Goal: Task Accomplishment & Management: Complete application form

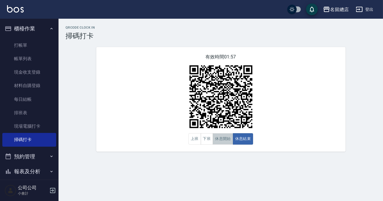
click at [218, 135] on button "休息開始" at bounding box center [223, 138] width 20 height 11
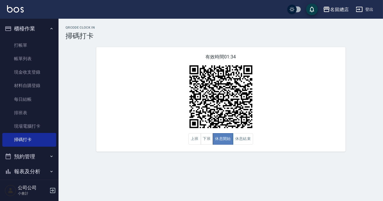
click at [218, 135] on button "休息開始" at bounding box center [223, 138] width 20 height 11
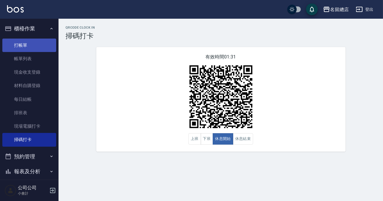
click at [30, 44] on link "打帳單" at bounding box center [29, 45] width 54 height 13
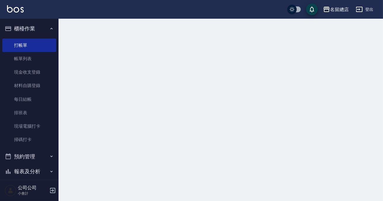
drag, startPoint x: 31, startPoint y: 54, endPoint x: 28, endPoint y: 197, distance: 143.0
click at [30, 54] on link "帳單列表" at bounding box center [29, 58] width 54 height 13
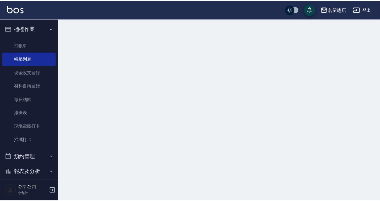
scroll to position [69, 0]
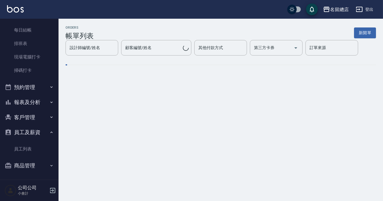
click at [27, 168] on button "商品管理" at bounding box center [29, 165] width 54 height 15
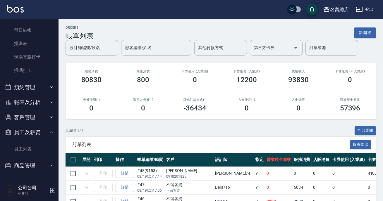
click at [26, 167] on button "商品管理" at bounding box center [29, 165] width 54 height 15
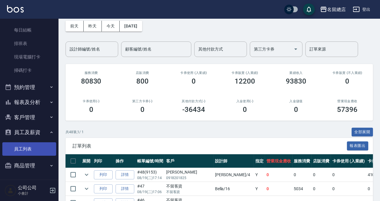
scroll to position [53, 0]
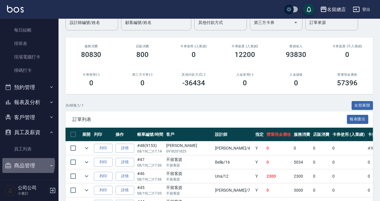
click at [24, 163] on button "商品管理" at bounding box center [29, 165] width 54 height 15
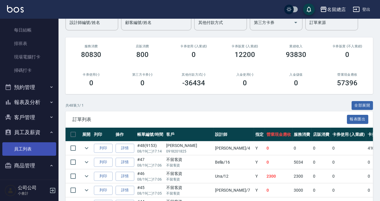
scroll to position [88, 0]
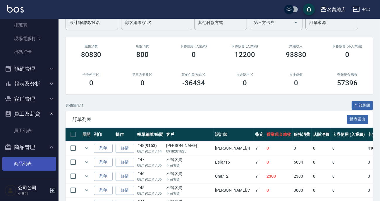
click at [25, 167] on link "商品列表" at bounding box center [29, 163] width 54 height 13
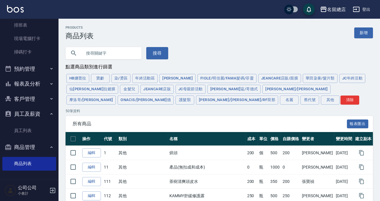
click at [100, 49] on input "text" at bounding box center [109, 53] width 55 height 16
click at [95, 50] on input "text" at bounding box center [109, 53] width 55 height 16
type input "[PERSON_NAME]"
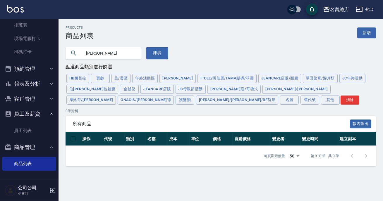
click at [117, 53] on input "[PERSON_NAME]" at bounding box center [109, 53] width 55 height 16
click at [164, 57] on button "搜尋" at bounding box center [157, 53] width 22 height 12
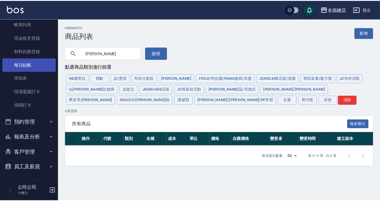
scroll to position [8, 0]
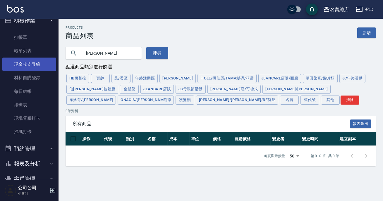
click at [28, 64] on link "現金收支登錄" at bounding box center [29, 64] width 54 height 13
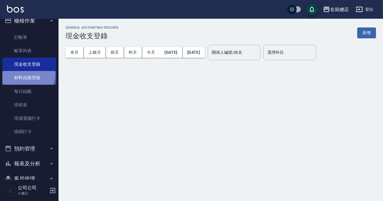
click at [26, 75] on link "材料自購登錄" at bounding box center [29, 77] width 54 height 13
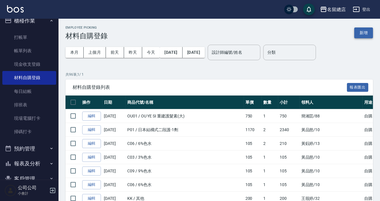
click at [362, 30] on button "新增" at bounding box center [363, 32] width 19 height 11
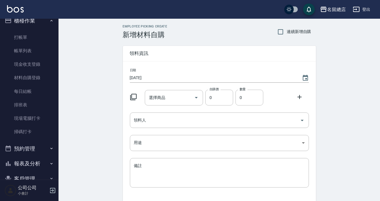
click at [158, 97] on div "選擇商品 選擇商品" at bounding box center [174, 97] width 58 height 15
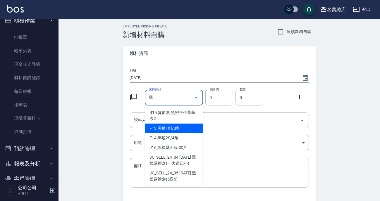
click at [164, 129] on li "F13 黑曜1劑/3劑" at bounding box center [174, 129] width 58 height 10
type input "黑曜1劑/3劑"
type input "975"
type input "1"
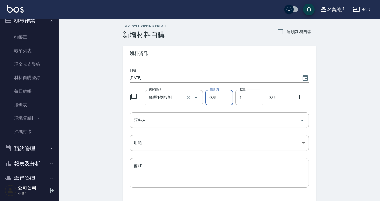
click at [187, 100] on icon "Clear" at bounding box center [188, 98] width 6 height 6
type input "0"
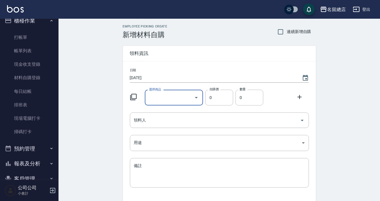
click at [162, 97] on input "選擇商品" at bounding box center [169, 98] width 44 height 10
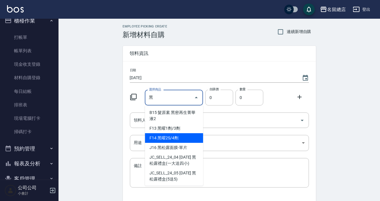
click at [179, 137] on li "F14 黑曜2S/4劑" at bounding box center [174, 138] width 58 height 10
type input "黑曜2S/4劑"
type input "1350"
type input "1"
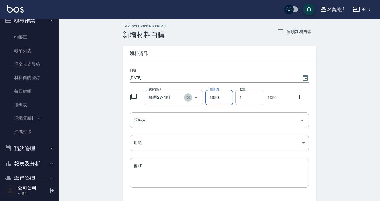
click at [187, 95] on icon "Clear" at bounding box center [188, 98] width 6 height 6
type input "0"
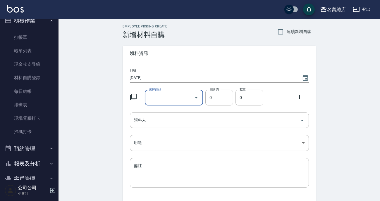
click at [161, 98] on input "選擇商品" at bounding box center [169, 98] width 44 height 10
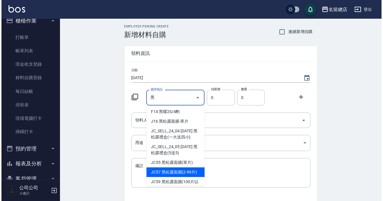
scroll to position [55, 0]
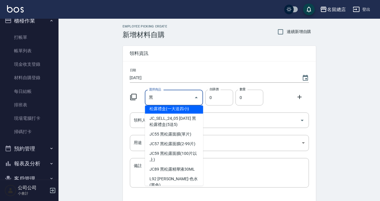
type input "黑"
click at [93, 91] on div "Employee Picking Create 新增材料自購 連續新增自購 領料資訊 日期 [DATE] 選擇商品 黑 選擇商品 自購價 0 自購價 數量 0…" at bounding box center [218, 130] width 321 height 222
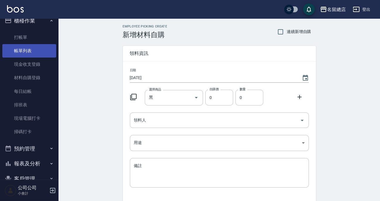
click at [23, 49] on link "帳單列表" at bounding box center [29, 50] width 54 height 13
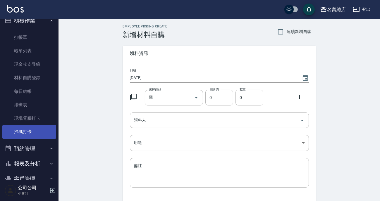
click at [26, 134] on link "掃碼打卡" at bounding box center [29, 131] width 54 height 13
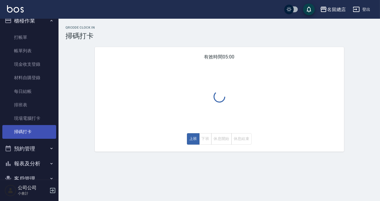
click at [26, 134] on link "掃碼打卡" at bounding box center [29, 131] width 54 height 13
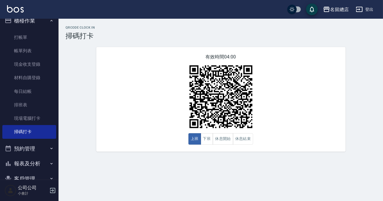
click at [234, 83] on img at bounding box center [220, 96] width 73 height 73
click at [244, 137] on button "休息結束" at bounding box center [243, 138] width 20 height 11
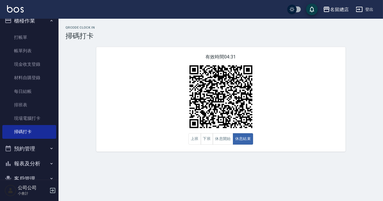
click at [279, 139] on div "有效時間 04:31 上班 下班 休息開始 休息結束" at bounding box center [220, 99] width 249 height 105
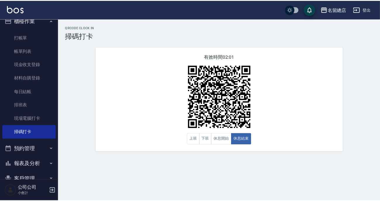
scroll to position [88, 0]
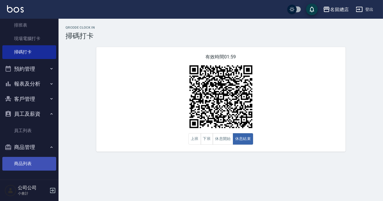
click at [30, 161] on link "商品列表" at bounding box center [29, 163] width 54 height 13
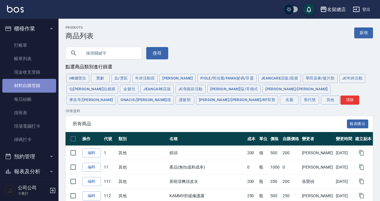
click at [29, 85] on link "材料自購登錄" at bounding box center [29, 85] width 54 height 13
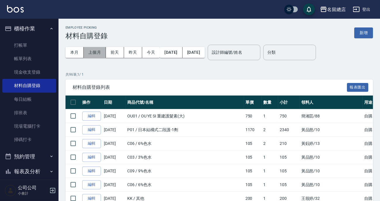
click at [93, 52] on button "上個月" at bounding box center [95, 52] width 22 height 11
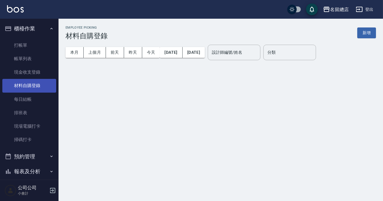
click at [26, 82] on link "材料自購登錄" at bounding box center [29, 85] width 54 height 13
click at [366, 36] on button "新增" at bounding box center [366, 32] width 19 height 11
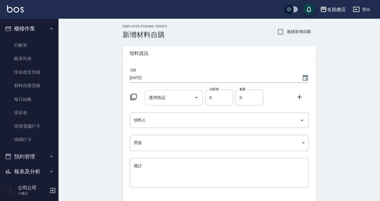
click at [161, 93] on div "選擇商品 選擇商品" at bounding box center [174, 97] width 58 height 15
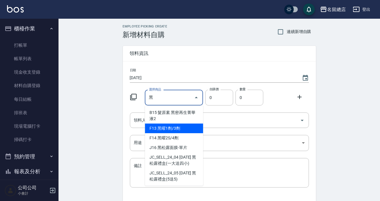
click at [163, 129] on li "F13 黑曜1劑/3劑" at bounding box center [174, 129] width 58 height 10
type input "黑曜1劑/3劑"
type input "975"
type input "1"
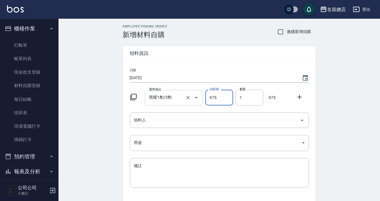
click at [187, 99] on icon "Clear" at bounding box center [188, 98] width 6 height 6
type input "0"
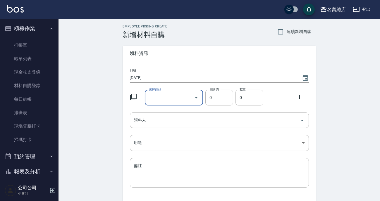
click at [167, 98] on input "選擇商品" at bounding box center [169, 98] width 44 height 10
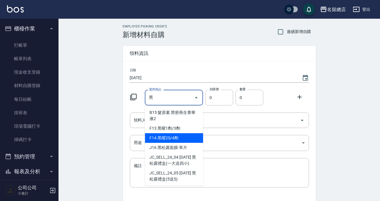
click at [175, 137] on li "F14 黑曜2S/4劑" at bounding box center [174, 138] width 58 height 10
type input "黑曜2S/4劑"
type input "1350"
type input "1"
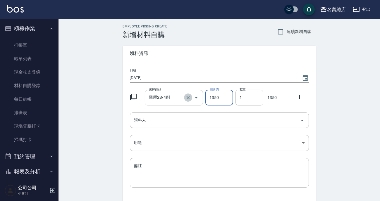
click at [189, 98] on icon "Clear" at bounding box center [188, 98] width 6 height 6
type input "0"
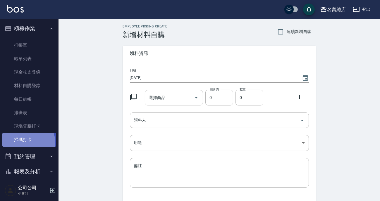
click at [23, 143] on link "掃碼打卡" at bounding box center [29, 139] width 54 height 13
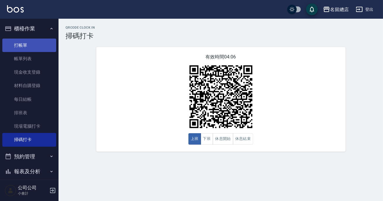
click at [18, 50] on link "打帳單" at bounding box center [29, 45] width 54 height 13
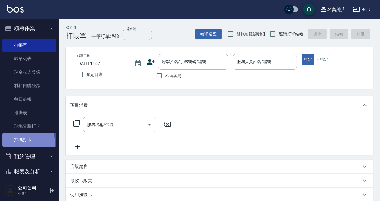
click at [20, 143] on link "掃碼打卡" at bounding box center [29, 139] width 54 height 13
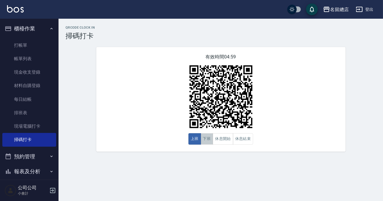
click at [204, 143] on button "下班" at bounding box center [207, 138] width 13 height 11
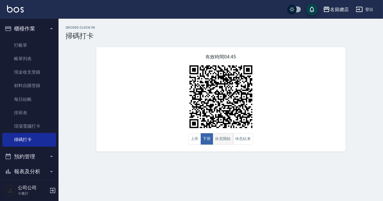
click at [223, 144] on button "休息開始" at bounding box center [223, 138] width 20 height 11
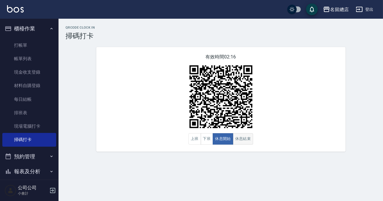
click at [243, 142] on button "休息結束" at bounding box center [243, 138] width 20 height 11
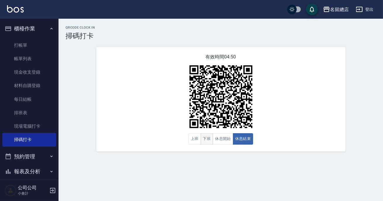
click at [201, 138] on button "下班" at bounding box center [207, 138] width 13 height 11
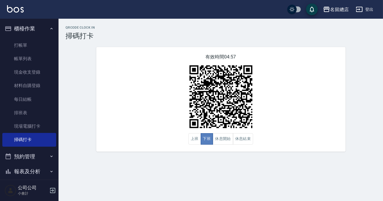
click at [202, 143] on button "下班" at bounding box center [207, 138] width 13 height 11
drag, startPoint x: 219, startPoint y: 138, endPoint x: 225, endPoint y: 138, distance: 5.9
click at [219, 138] on button "休息開始" at bounding box center [223, 138] width 20 height 11
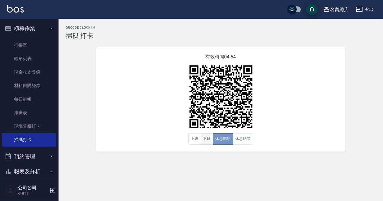
drag, startPoint x: 214, startPoint y: 140, endPoint x: 209, endPoint y: 140, distance: 5.9
click at [209, 140] on div "上班 下班 休息開始 休息結束" at bounding box center [220, 138] width 65 height 11
click at [209, 140] on button "下班" at bounding box center [207, 138] width 13 height 11
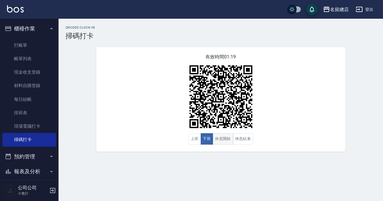
click at [228, 143] on button "休息開始" at bounding box center [223, 138] width 20 height 11
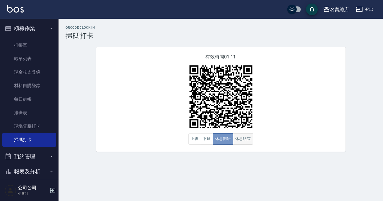
drag, startPoint x: 231, startPoint y: 142, endPoint x: 240, endPoint y: 137, distance: 10.1
click at [234, 140] on div "上班 下班 休息開始 休息結束" at bounding box center [220, 138] width 65 height 11
click at [243, 140] on button "休息結束" at bounding box center [243, 138] width 20 height 11
